Goal: Task Accomplishment & Management: Manage account settings

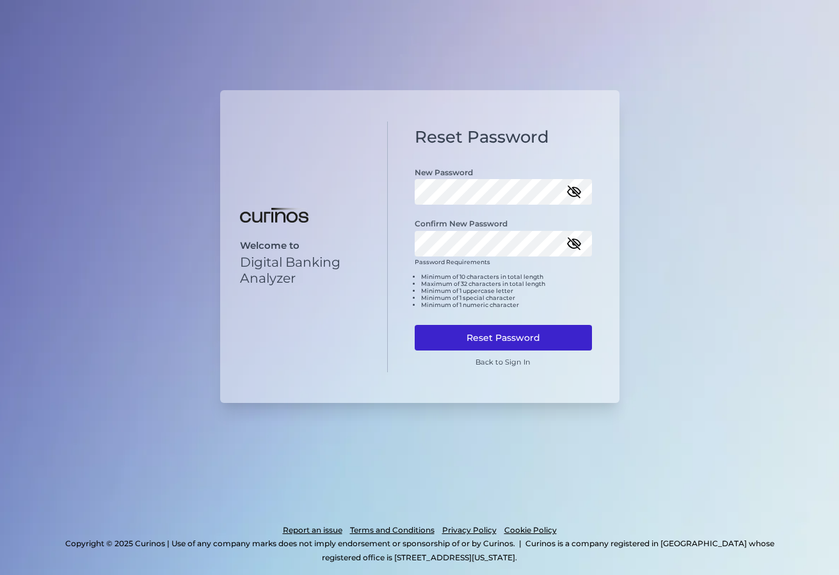
click at [528, 340] on button "Reset Password" at bounding box center [503, 338] width 177 height 26
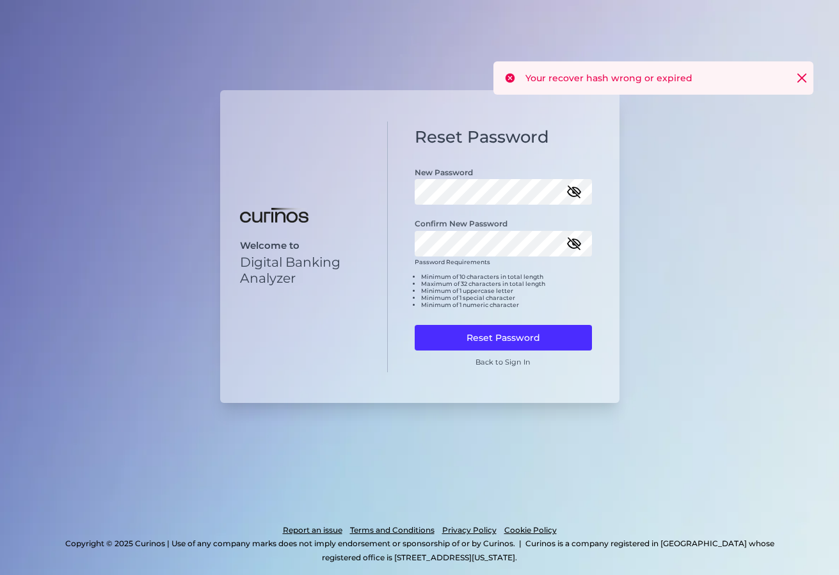
click at [803, 76] on icon at bounding box center [802, 78] width 8 height 8
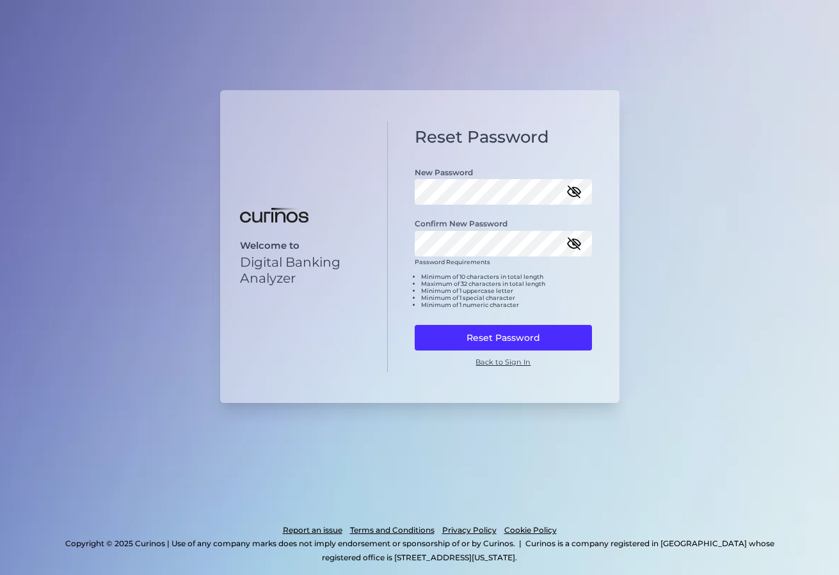
click at [498, 359] on link "Back to Sign In" at bounding box center [502, 362] width 55 height 9
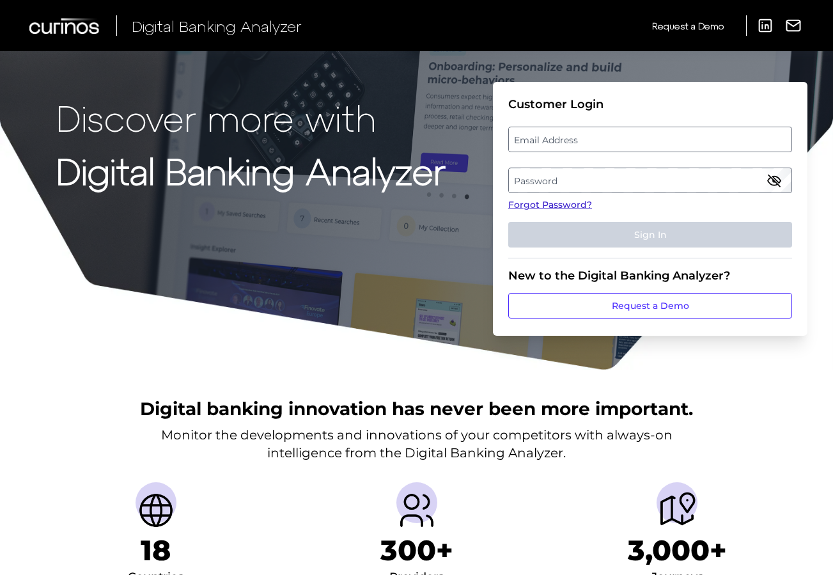
click at [574, 207] on link "Forgot Password?" at bounding box center [651, 204] width 284 height 13
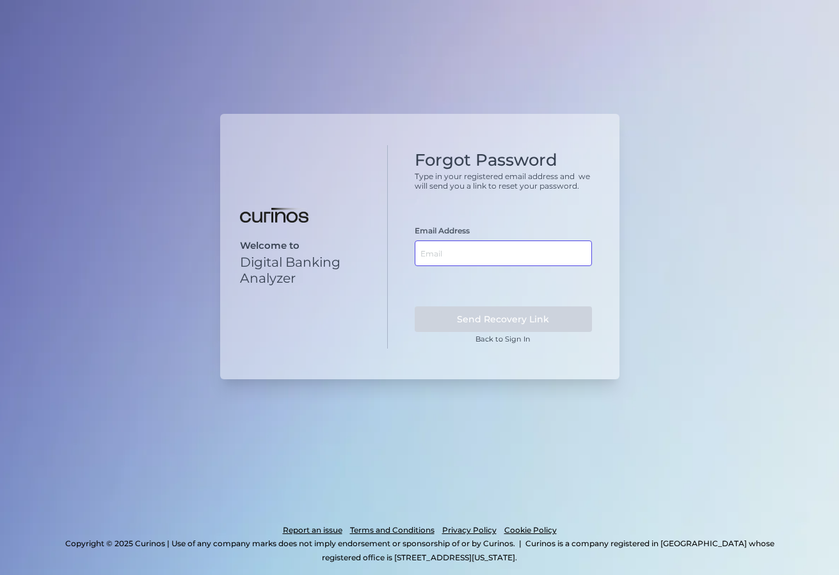
click at [516, 257] on input "text" at bounding box center [503, 254] width 177 height 26
type input "Andrea.edmunds@nat"
type input "andrea.edmunds@nationwide.co.uk"
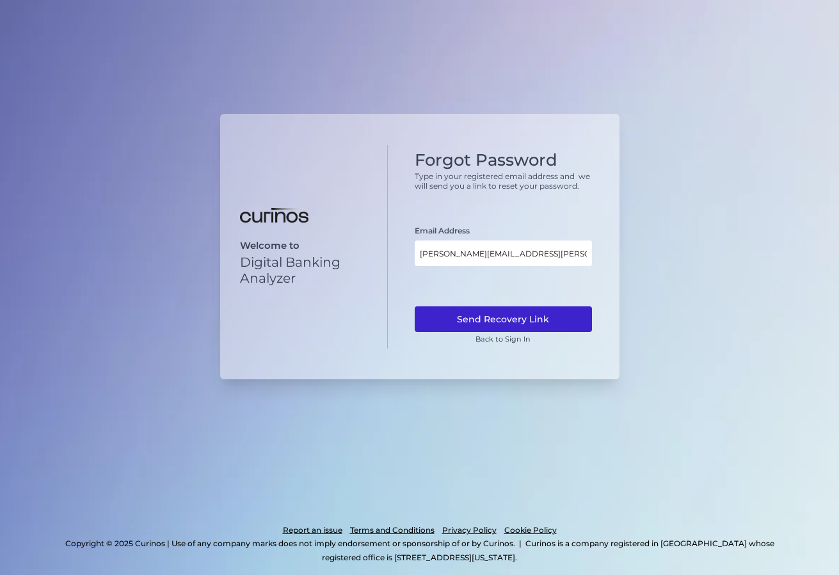
click at [502, 319] on button "Send Recovery Link" at bounding box center [503, 319] width 177 height 26
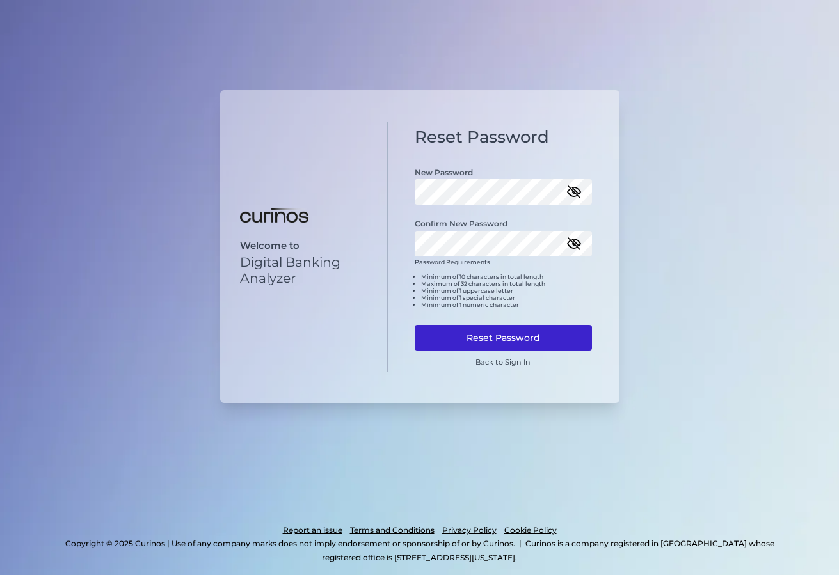
click at [558, 338] on button "Reset Password" at bounding box center [503, 338] width 177 height 26
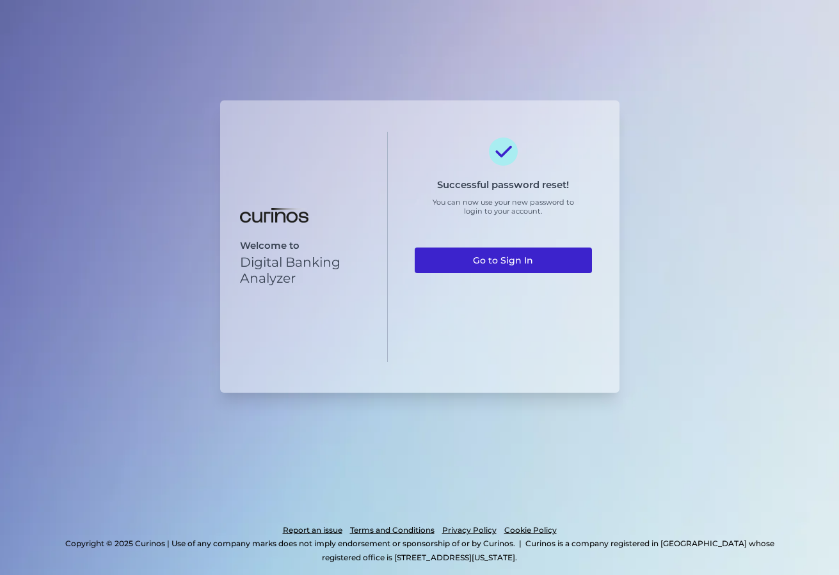
click at [539, 265] on link "Go to Sign In" at bounding box center [503, 261] width 177 height 26
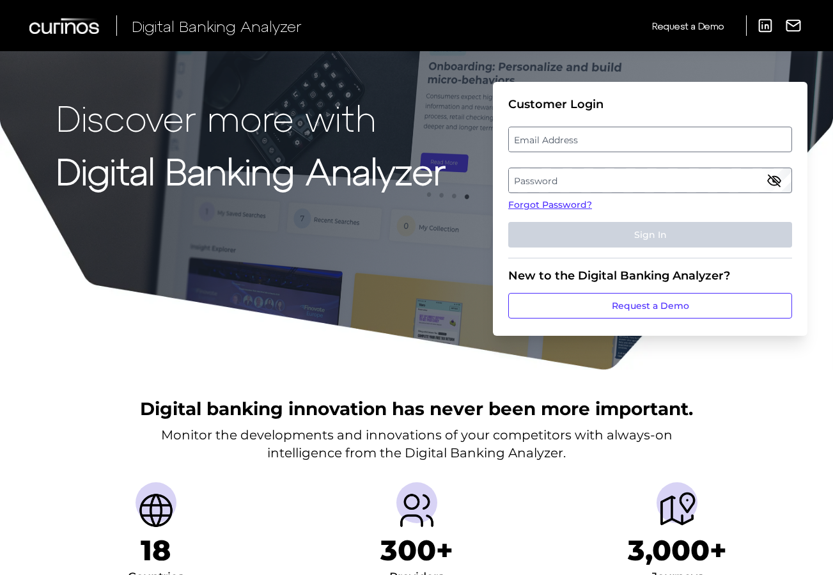
click at [630, 136] on label "Email Address" at bounding box center [650, 139] width 282 height 23
click at [630, 136] on input "email" at bounding box center [651, 140] width 284 height 26
type input "[PERSON_NAME][EMAIL_ADDRESS][PERSON_NAME][DOMAIN_NAME]"
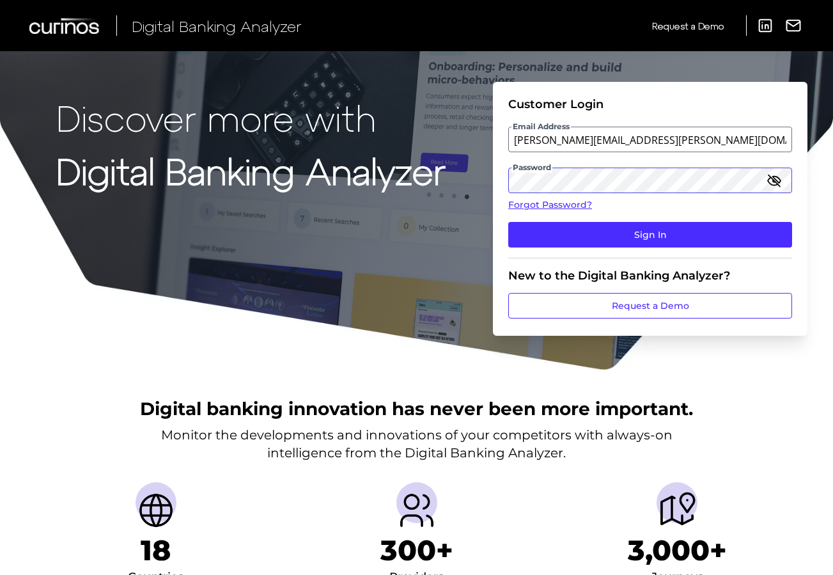
click at [651, 235] on button "Sign In" at bounding box center [651, 235] width 284 height 26
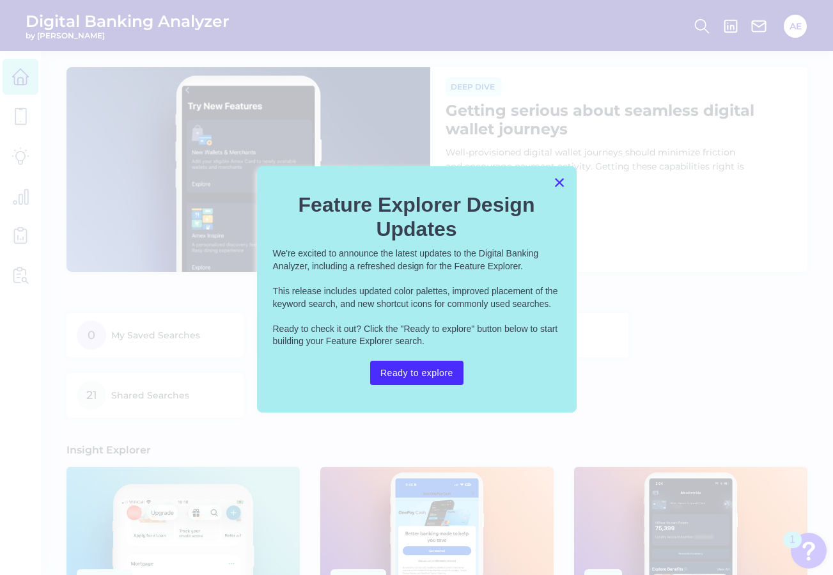
click at [555, 182] on button "×" at bounding box center [560, 182] width 12 height 20
